Goal: Task Accomplishment & Management: Complete application form

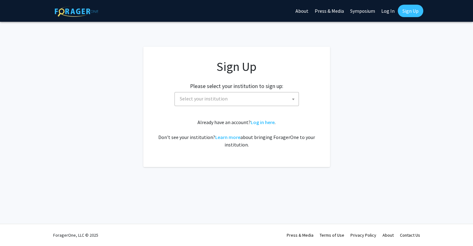
click at [276, 97] on span "Select your institution" at bounding box center [237, 98] width 121 height 13
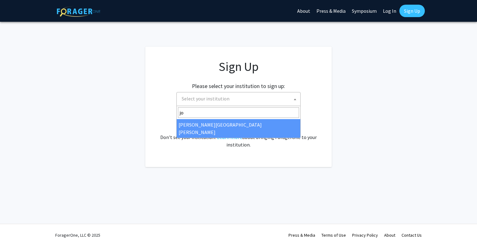
type input "jo"
select select "1"
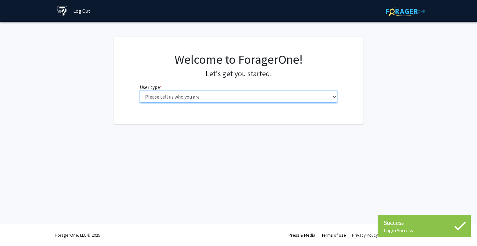
click at [245, 95] on select "Please tell us who you are Undergraduate Student Master's Student Doctoral Cand…" at bounding box center [239, 97] width 198 height 12
select select "2: masters"
click at [140, 91] on select "Please tell us who you are Undergraduate Student Master's Student Doctoral Cand…" at bounding box center [239, 97] width 198 height 12
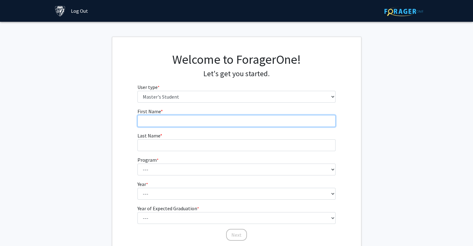
click at [229, 126] on input "First Name * required" at bounding box center [236, 121] width 198 height 12
type input "[PERSON_NAME]"
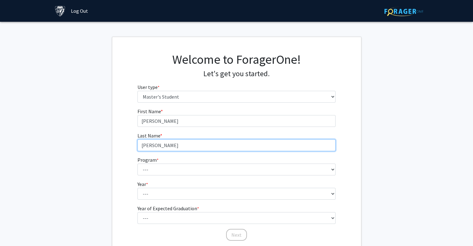
type input "[PERSON_NAME]"
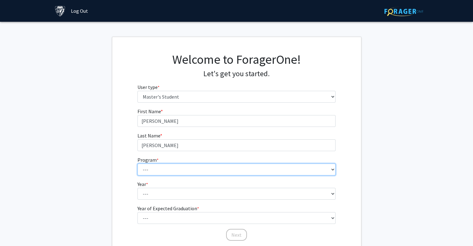
click at [228, 171] on select "--- Anatomy Education Applied and Computational Mathematics Applied Biomedical …" at bounding box center [236, 170] width 198 height 12
select select "8: 7"
click at [137, 164] on select "--- Anatomy Education Applied and Computational Mathematics Applied Biomedical …" at bounding box center [236, 170] width 198 height 12
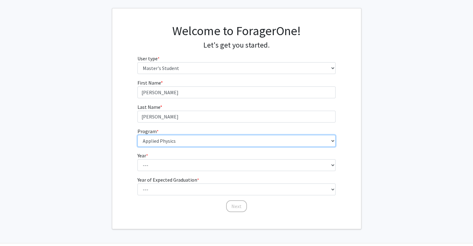
scroll to position [31, 0]
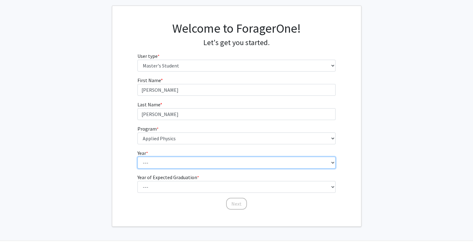
click at [159, 160] on select "--- First Year Second Year" at bounding box center [236, 163] width 198 height 12
select select "1: first_year"
click at [137, 157] on select "--- First Year Second Year" at bounding box center [236, 163] width 198 height 12
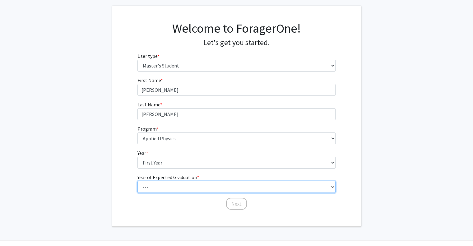
click at [160, 186] on select "--- 2025 2026 2027 2028 2029 2030 2031 2032 2033 2034" at bounding box center [236, 187] width 198 height 12
select select "4: 2028"
click at [137, 181] on select "--- 2025 2026 2027 2028 2029 2030 2031 2032 2033 2034" at bounding box center [236, 187] width 198 height 12
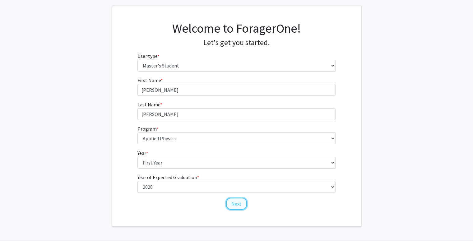
click at [239, 202] on button "Next" at bounding box center [236, 204] width 21 height 12
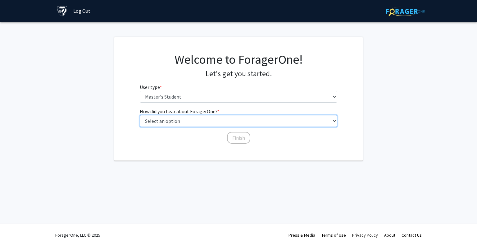
click at [168, 122] on select "Select an option Peer/student recommendation Faculty/staff recommendation Unive…" at bounding box center [239, 121] width 198 height 12
select select "3: university_website"
click at [140, 115] on select "Select an option Peer/student recommendation Faculty/staff recommendation Unive…" at bounding box center [239, 121] width 198 height 12
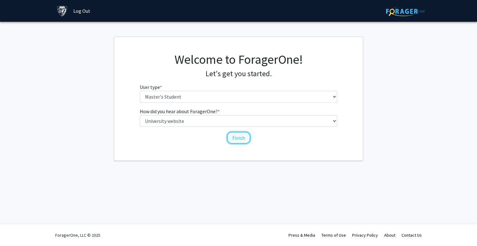
click at [244, 139] on button "Finish" at bounding box center [238, 138] width 23 height 12
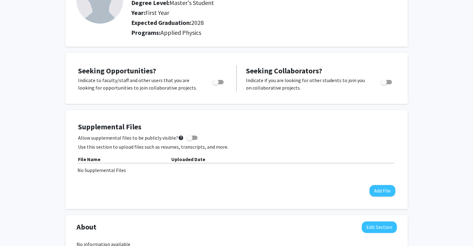
scroll to position [62, 0]
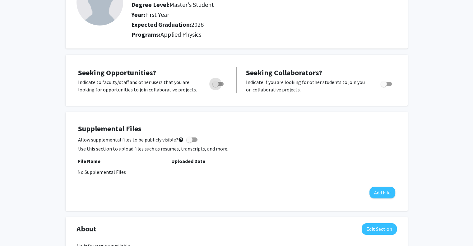
click at [219, 82] on span "Toggle" at bounding box center [217, 84] width 11 height 4
click at [215, 86] on input "Are you actively seeking opportunities?" at bounding box center [215, 86] width 0 height 0
checkbox input "true"
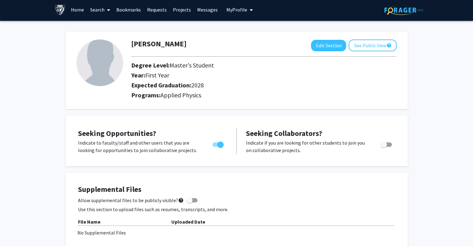
scroll to position [0, 0]
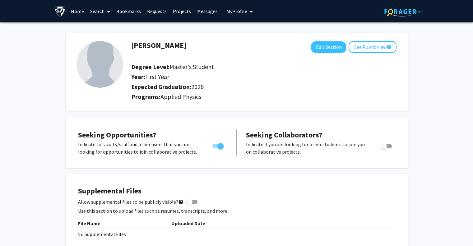
click at [99, 13] on link "Search" at bounding box center [100, 11] width 26 height 22
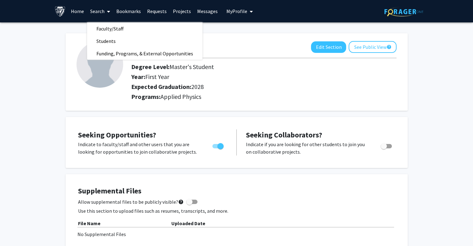
click at [76, 10] on link "Home" at bounding box center [77, 11] width 19 height 22
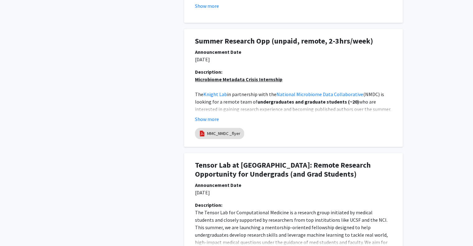
scroll to position [466, 0]
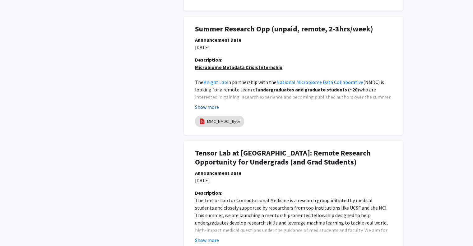
click at [207, 107] on button "Show more" at bounding box center [207, 106] width 24 height 7
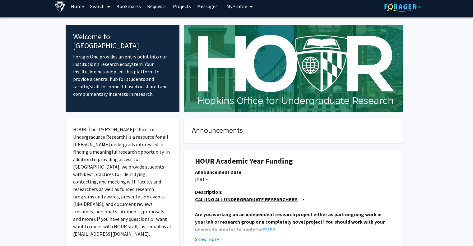
scroll to position [0, 0]
